Goal: Task Accomplishment & Management: Use online tool/utility

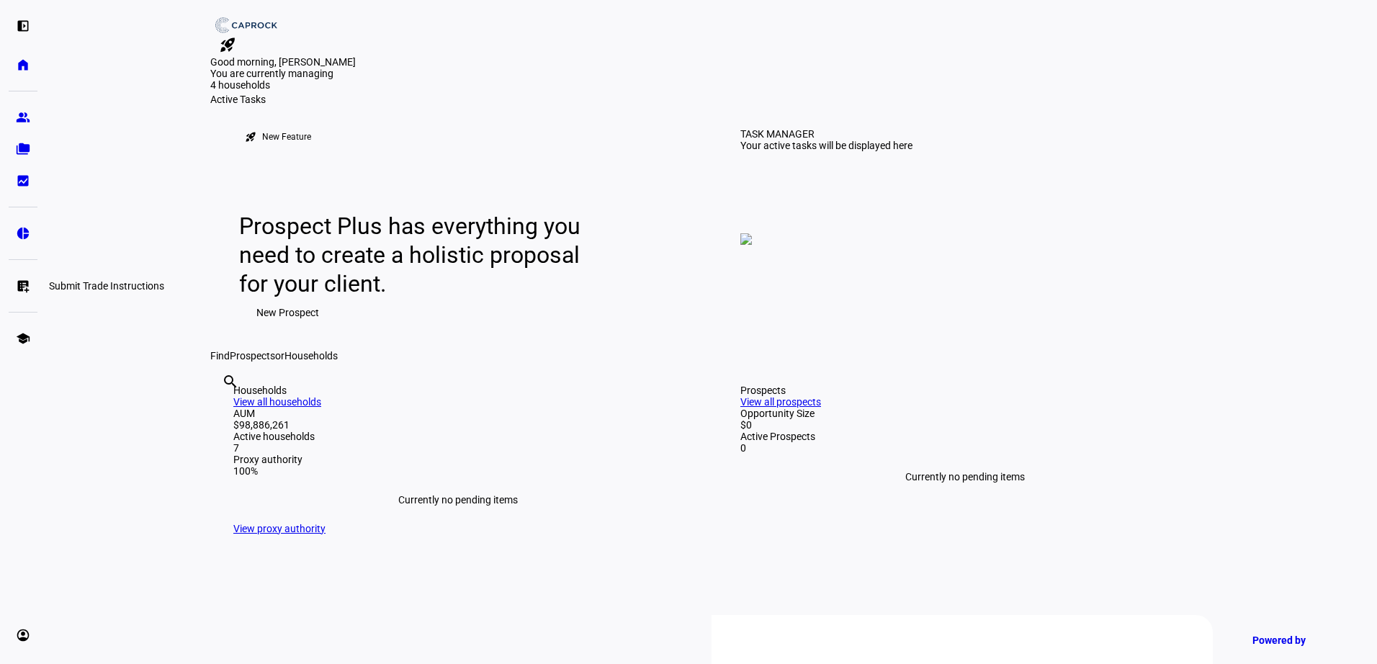
click at [22, 284] on eth-mat-symbol "list_alt_add" at bounding box center [23, 286] width 14 height 14
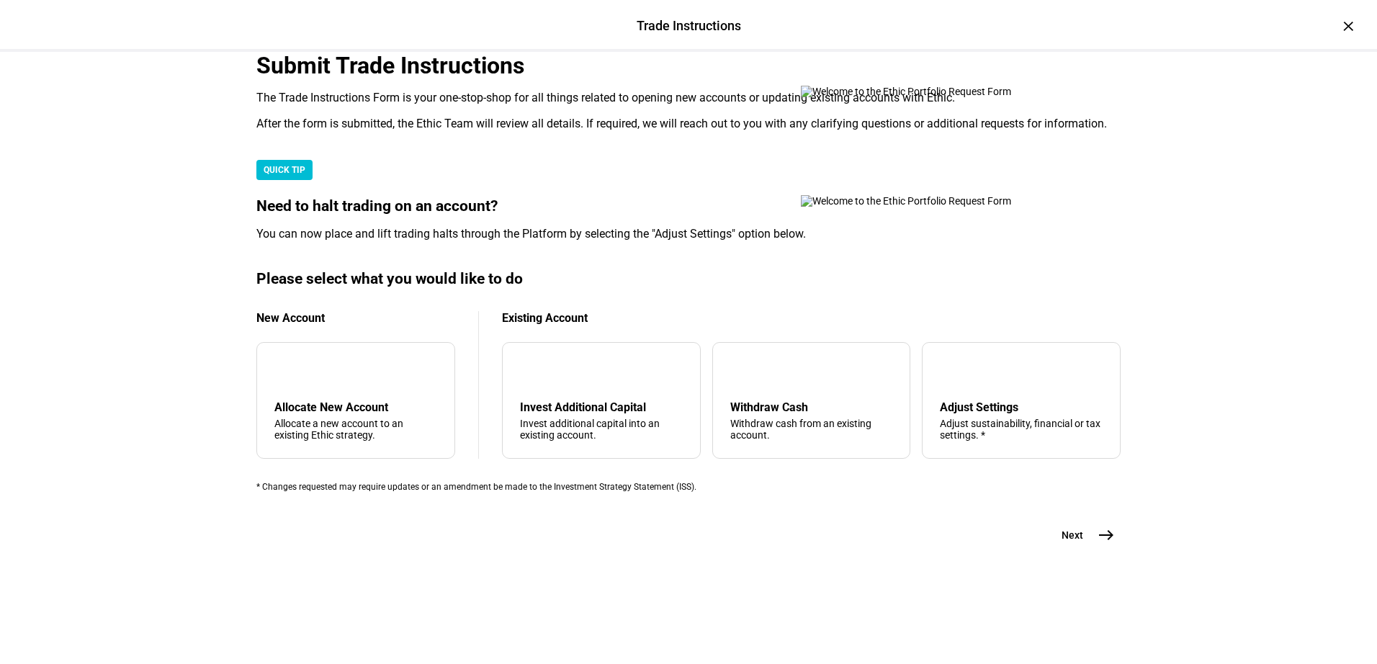
scroll to position [341, 0]
click at [786, 411] on div "Withdraw Cash Withdraw cash from an existing account." at bounding box center [811, 420] width 163 height 40
click at [1100, 544] on mat-icon "east" at bounding box center [1105, 534] width 17 height 17
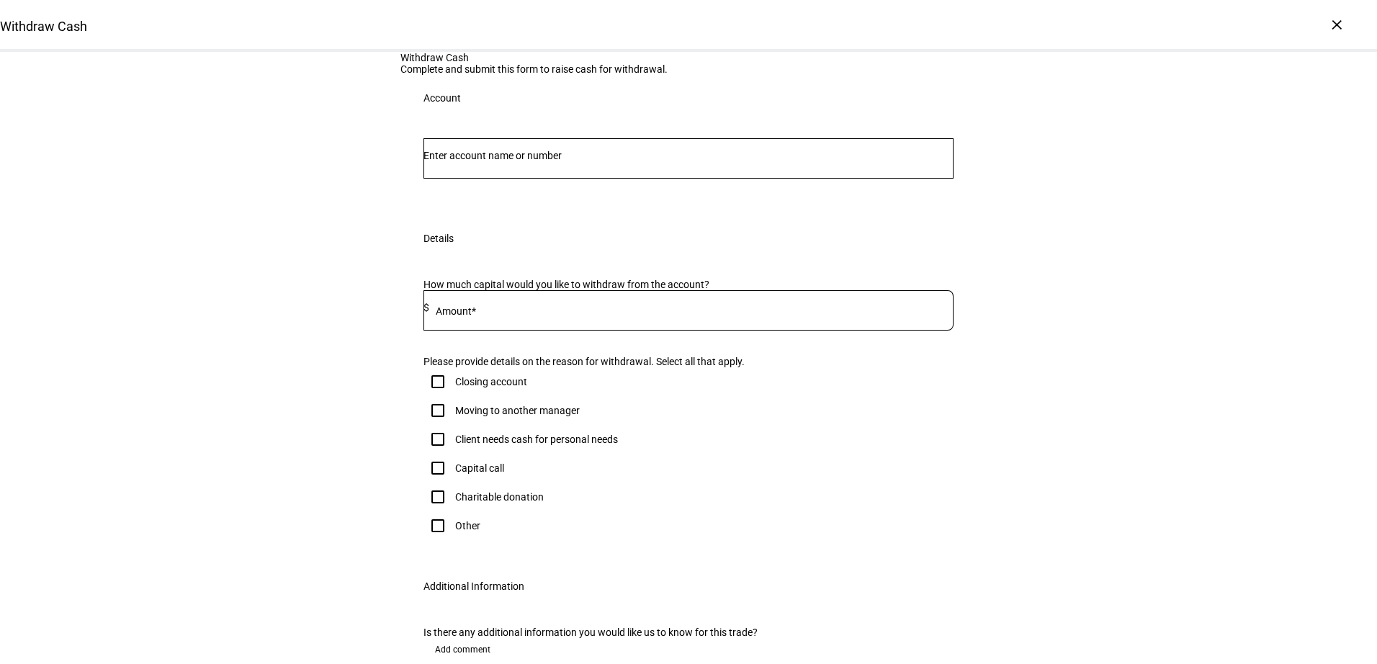
click at [582, 161] on input "Number" at bounding box center [688, 156] width 530 height 12
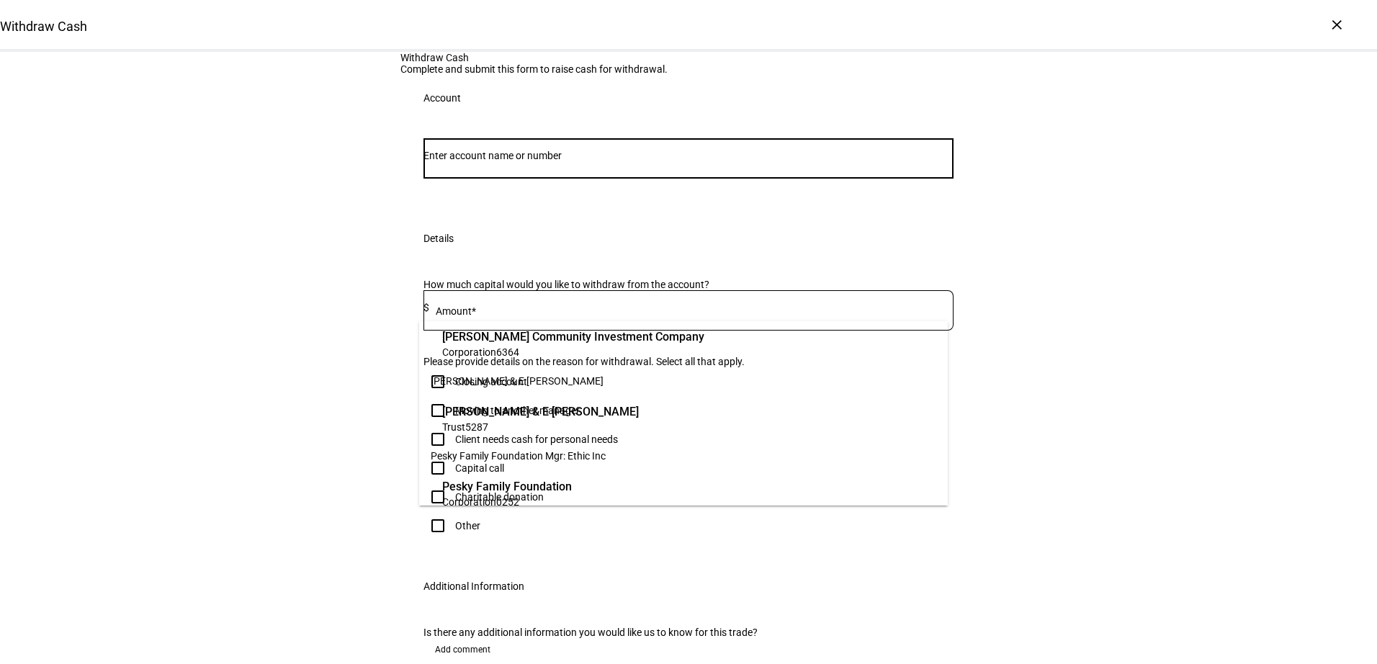
scroll to position [288, 0]
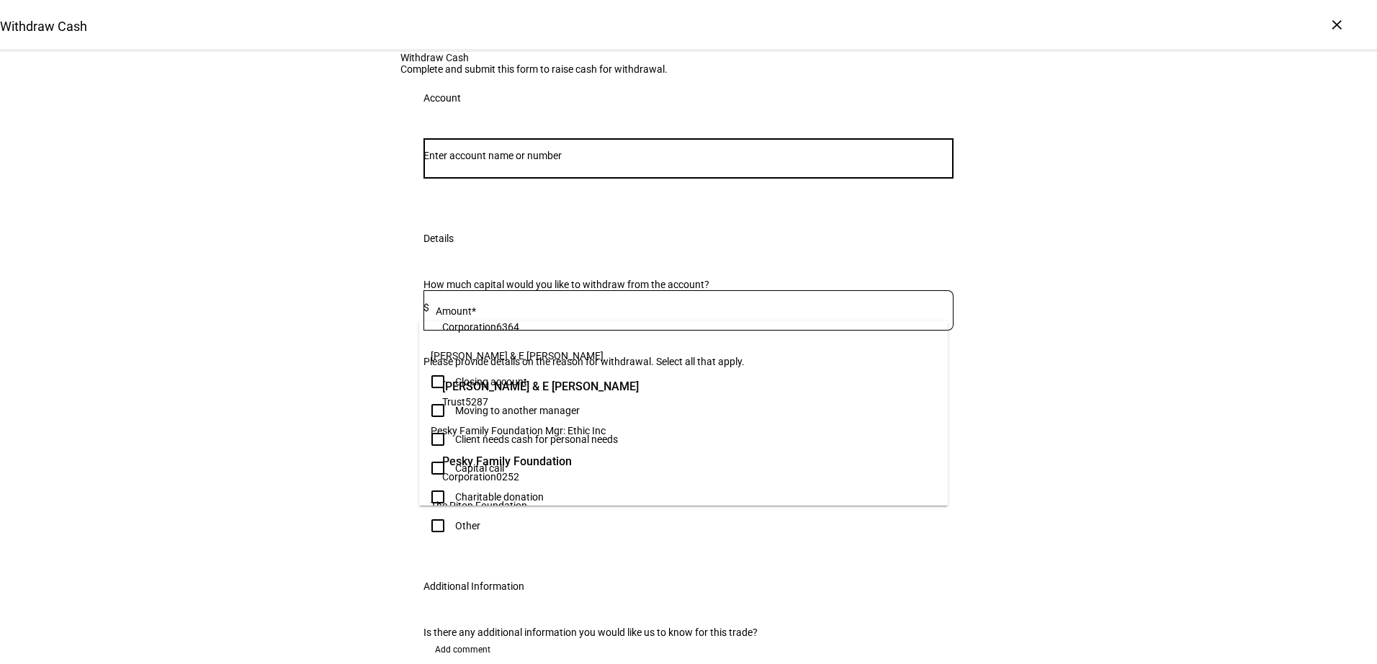
click at [570, 402] on span "Trust 5287" at bounding box center [540, 402] width 197 height 14
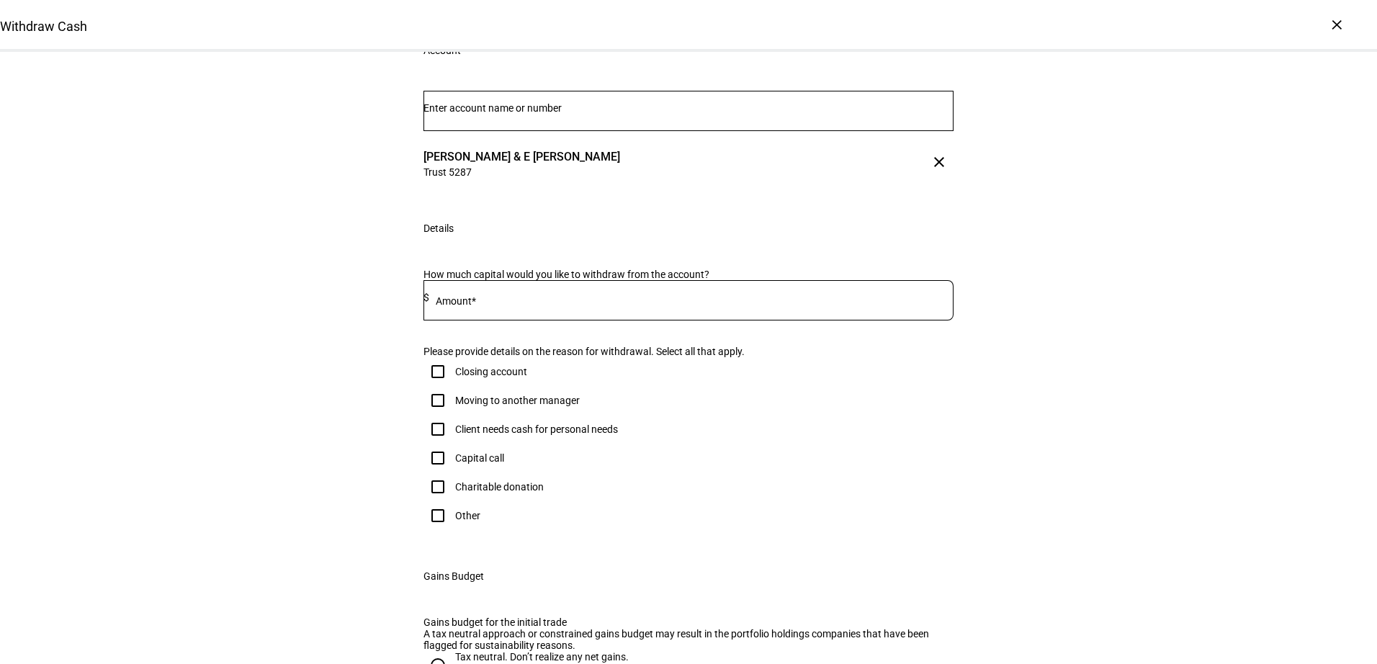
scroll to position [72, 0]
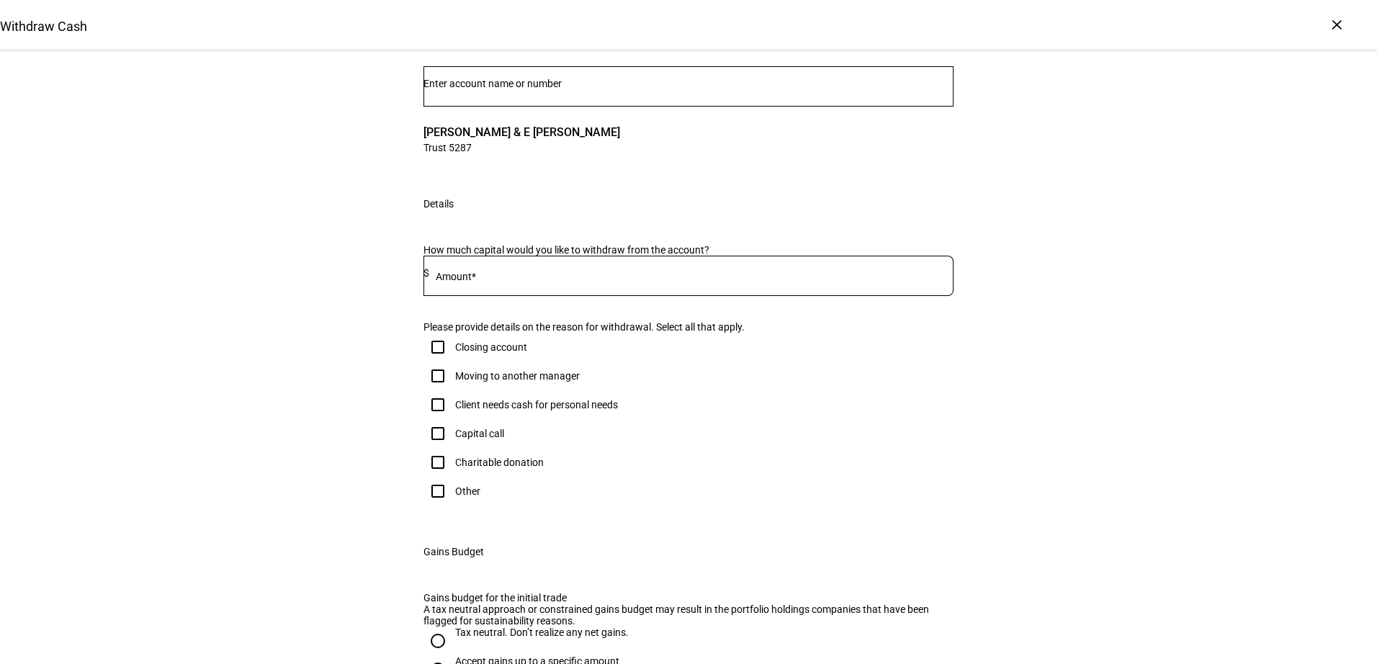
click at [570, 296] on div at bounding box center [691, 276] width 524 height 40
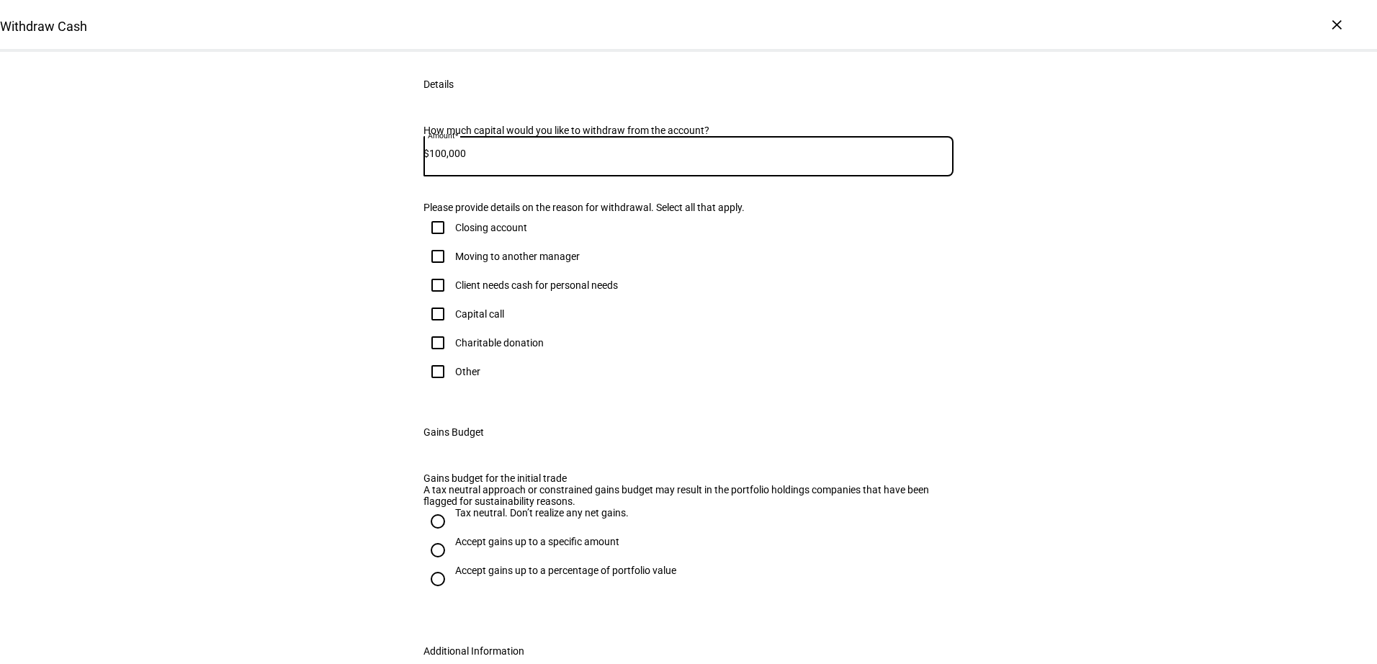
scroll to position [216, 0]
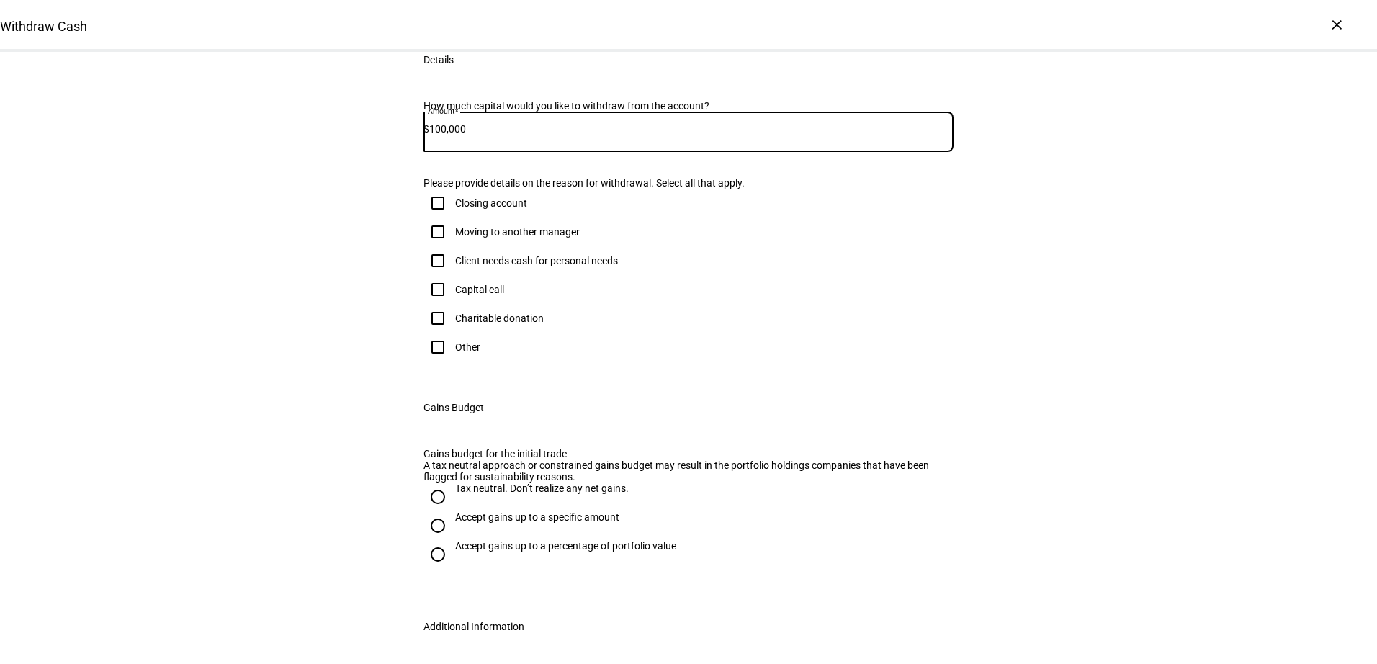
type input "100,000"
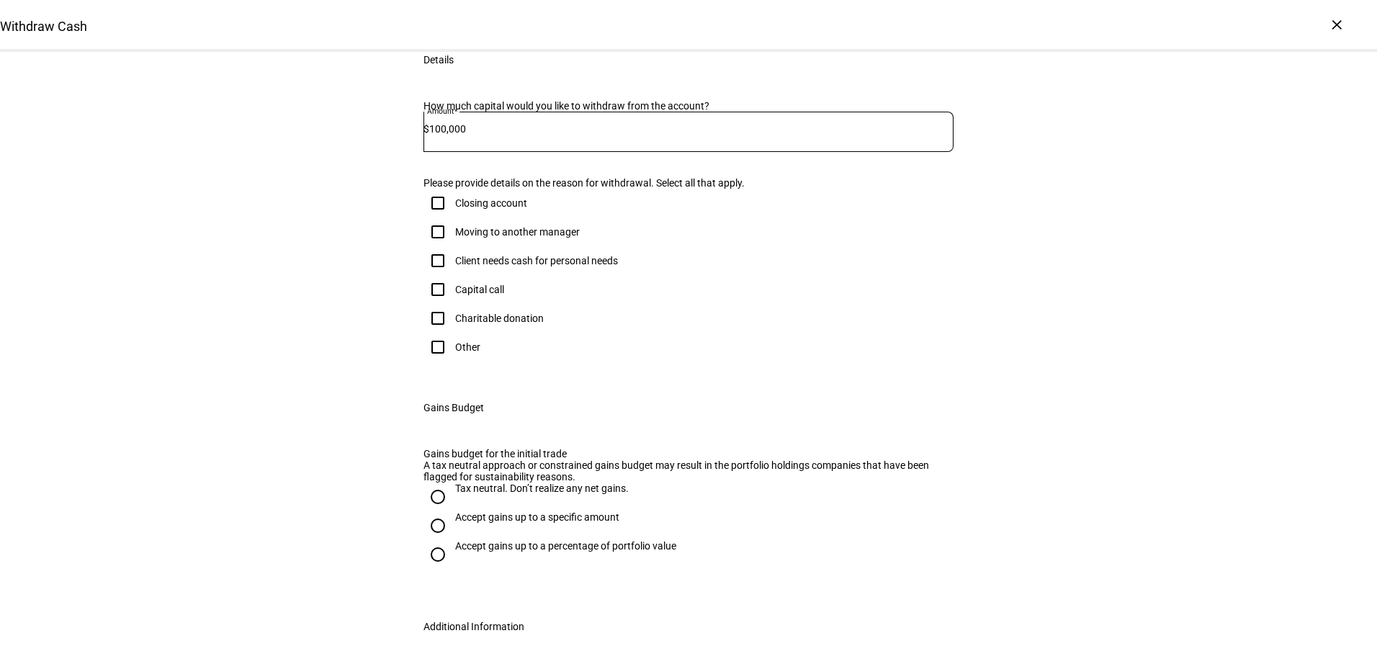
click at [436, 361] on input "Other" at bounding box center [437, 347] width 29 height 29
checkbox input "true"
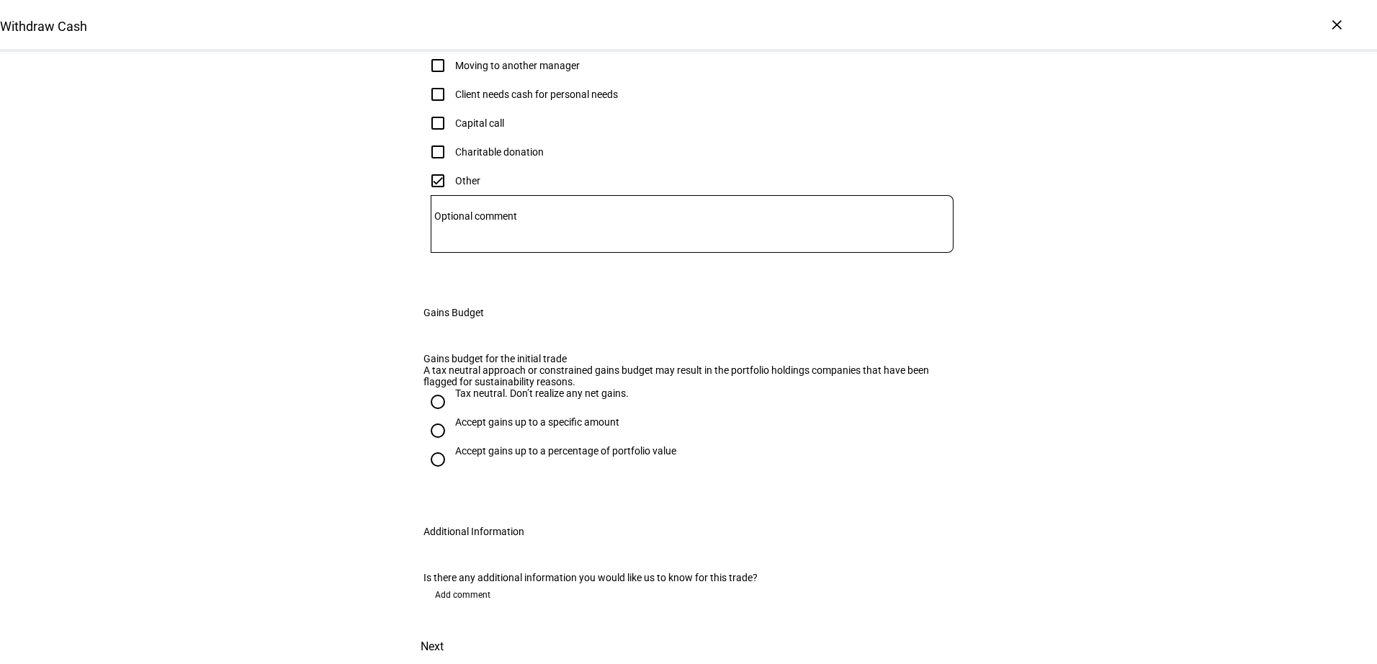
scroll to position [576, 0]
click at [433, 416] on input "Tax neutral. Don’t realize any net gains." at bounding box center [437, 401] width 29 height 29
radio input "true"
click at [464, 629] on span at bounding box center [431, 646] width 63 height 35
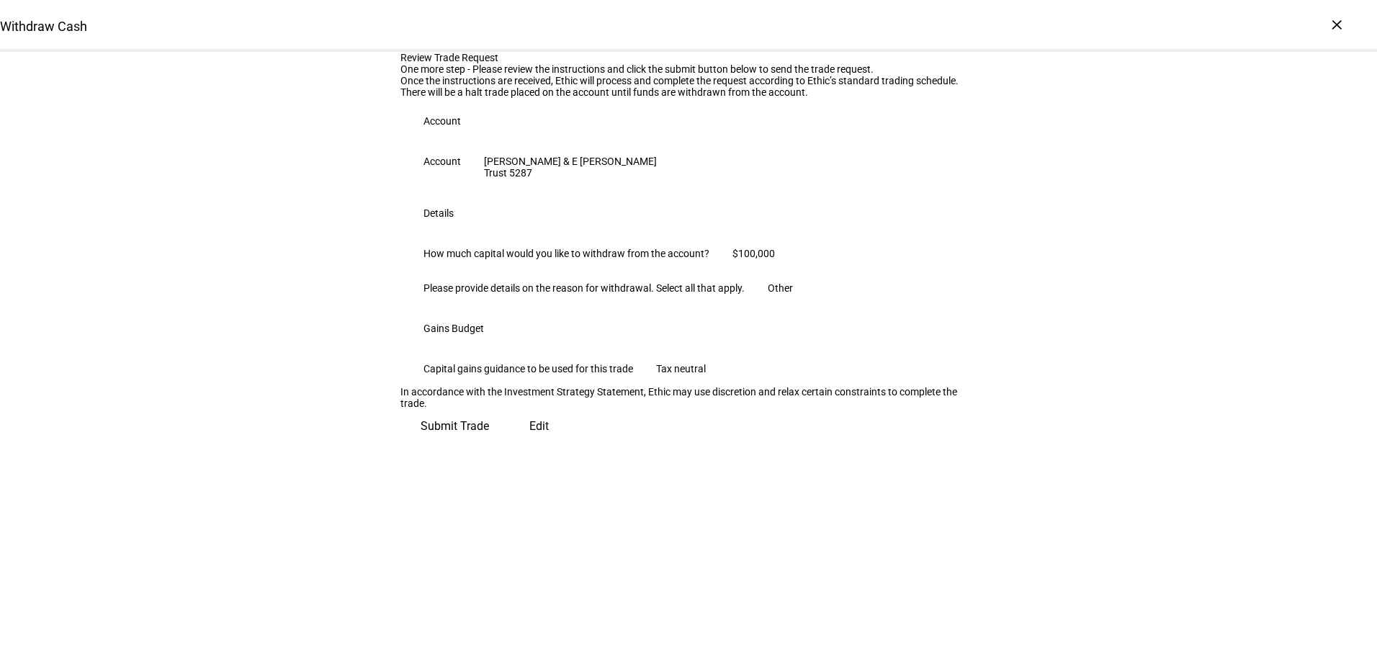
scroll to position [138, 0]
click at [489, 444] on span "Submit Trade" at bounding box center [455, 426] width 68 height 35
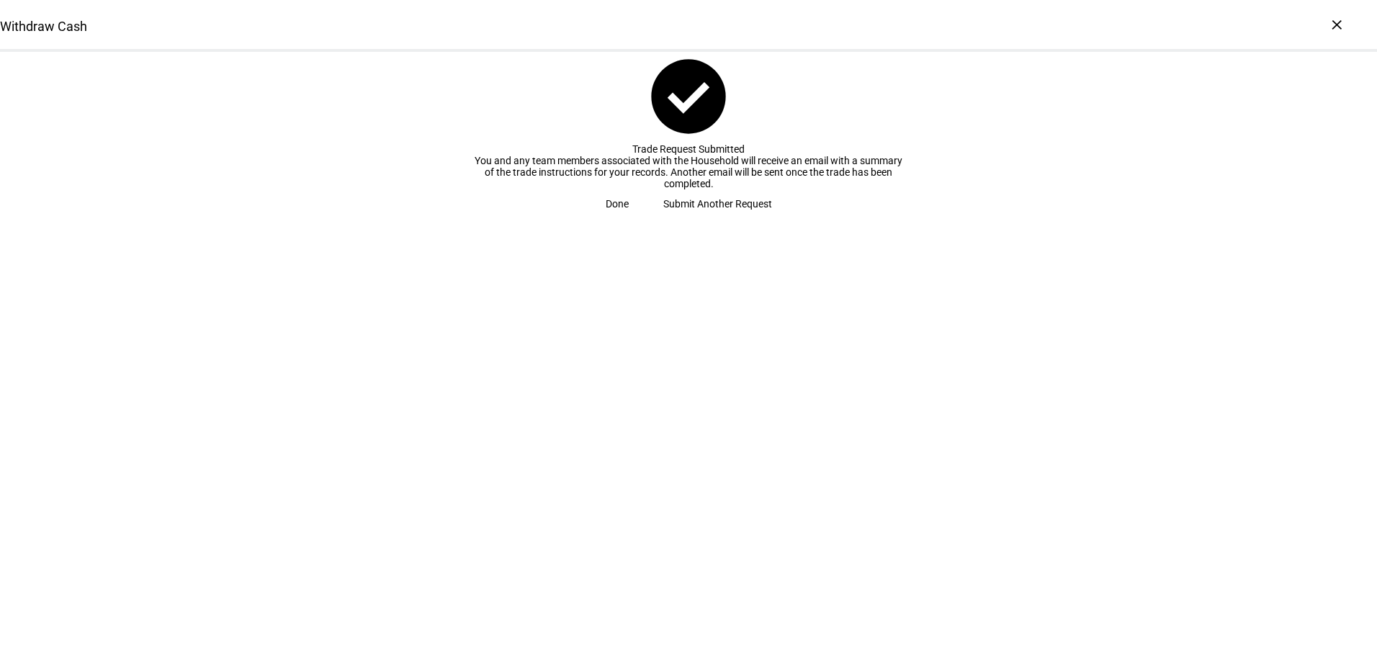
click at [609, 455] on div "Withdraw Cash check_circle Trade Request Submitted You and any team members ass…" at bounding box center [688, 332] width 1377 height 664
